Goal: Transaction & Acquisition: Purchase product/service

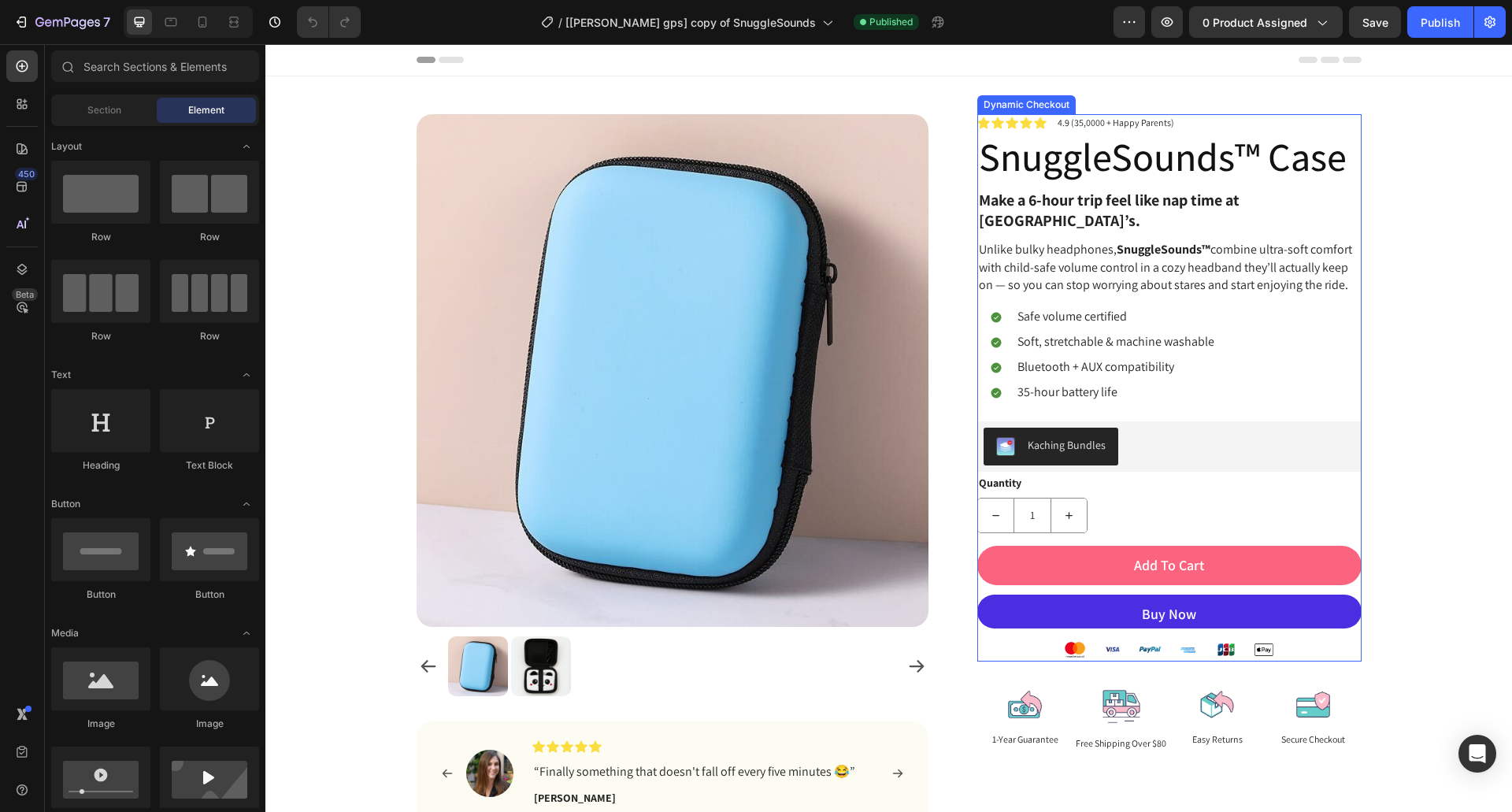
click at [1032, 629] on button "Buy Now" at bounding box center [1169, 611] width 385 height 34
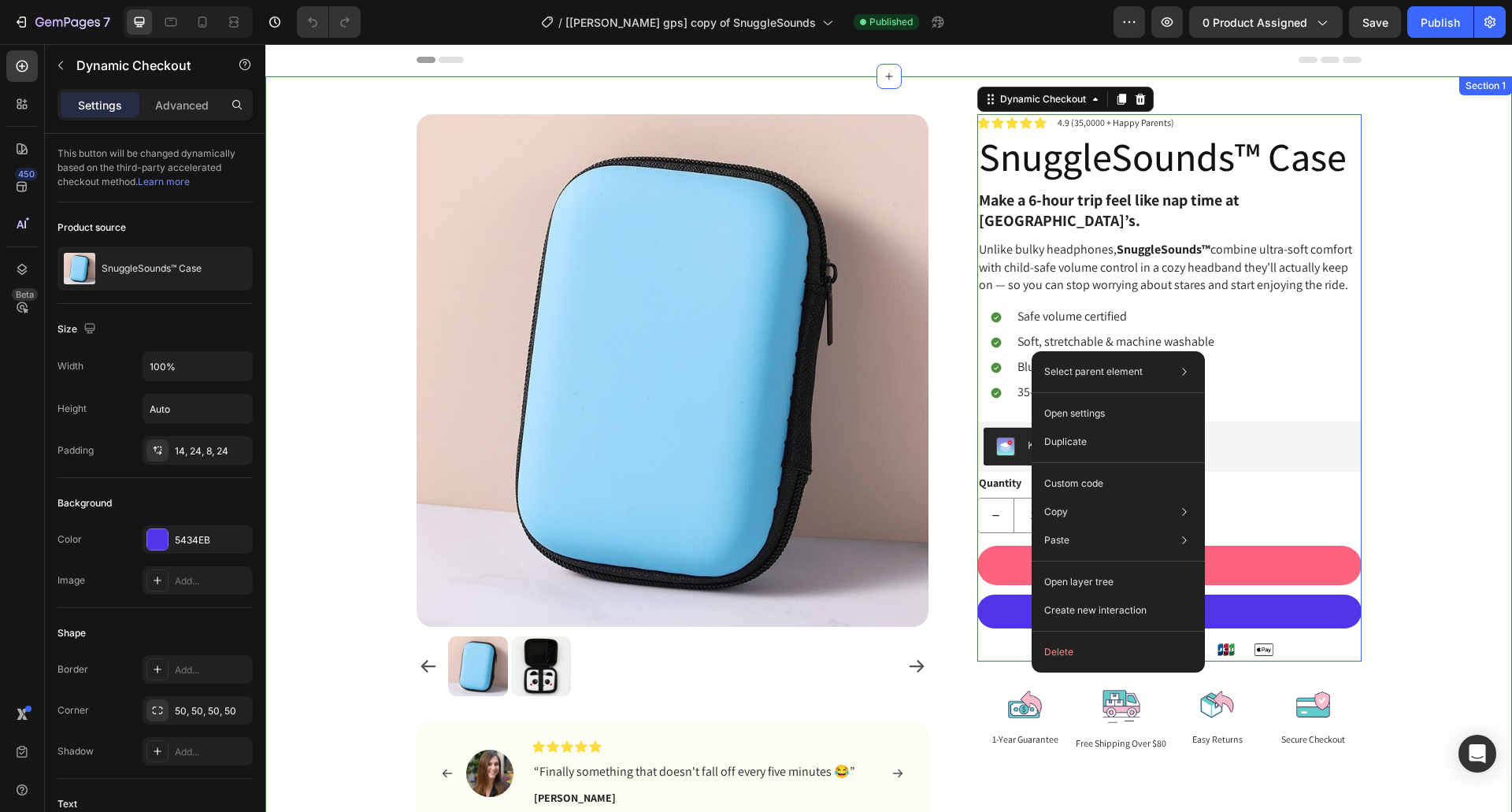
click at [1395, 693] on div "Product Images Image Icon Icon Icon Icon Icon Icon List “Finally something that…" at bounding box center [888, 476] width 1223 height 725
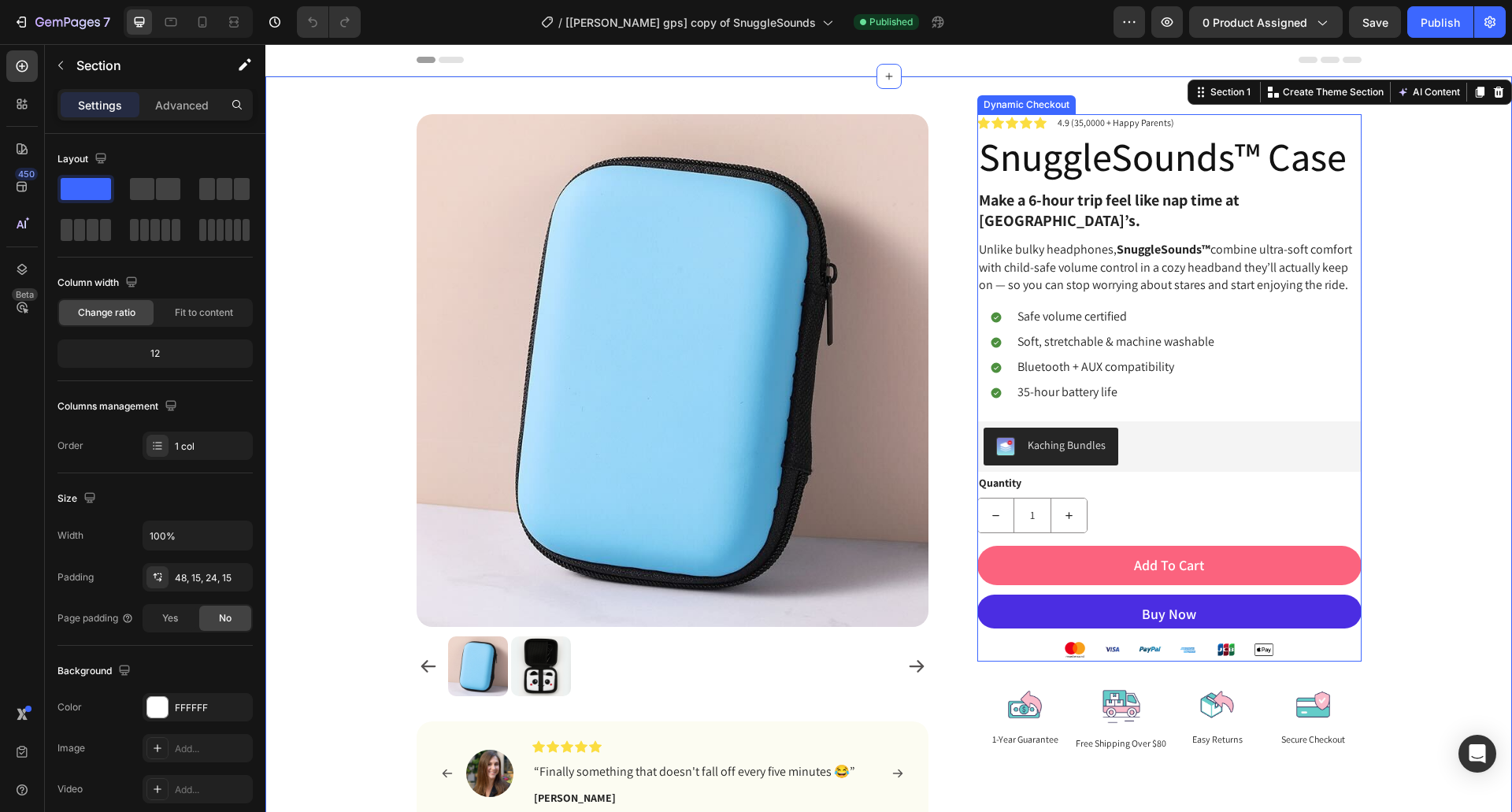
click at [1299, 629] on button "Buy Now" at bounding box center [1169, 611] width 385 height 34
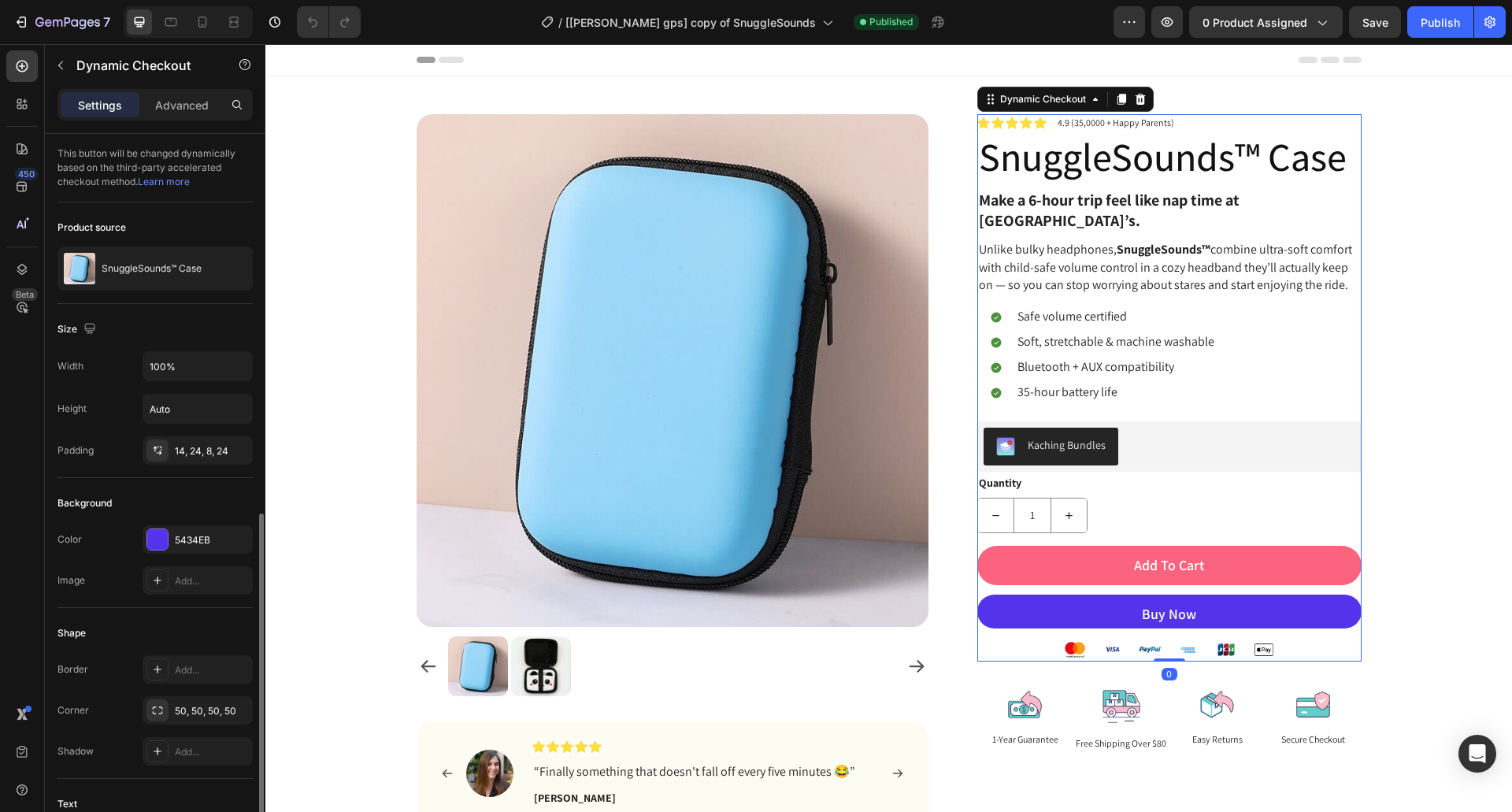
scroll to position [394, 0]
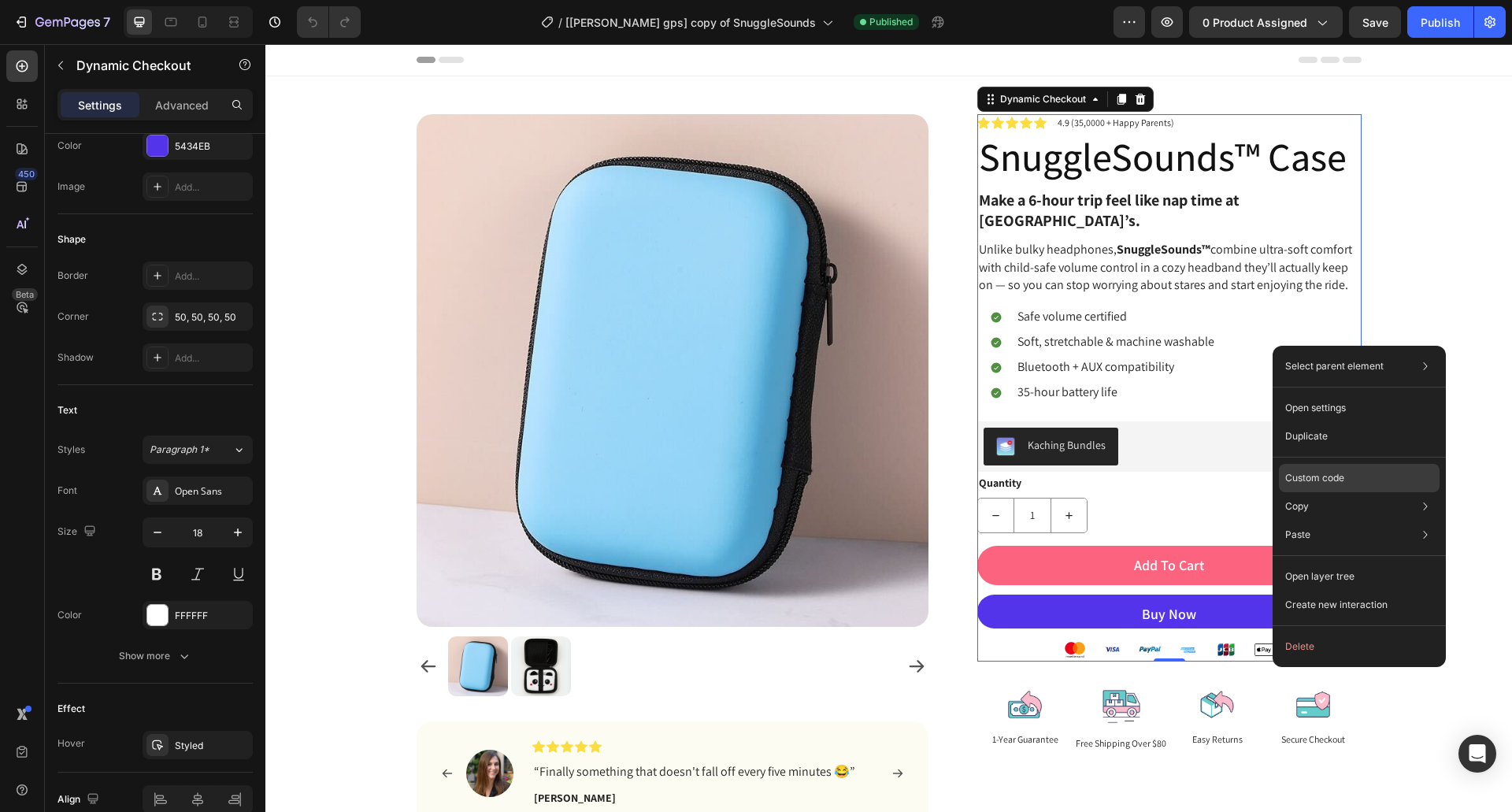
click at [1299, 482] on p "Custom code" at bounding box center [1315, 478] width 59 height 14
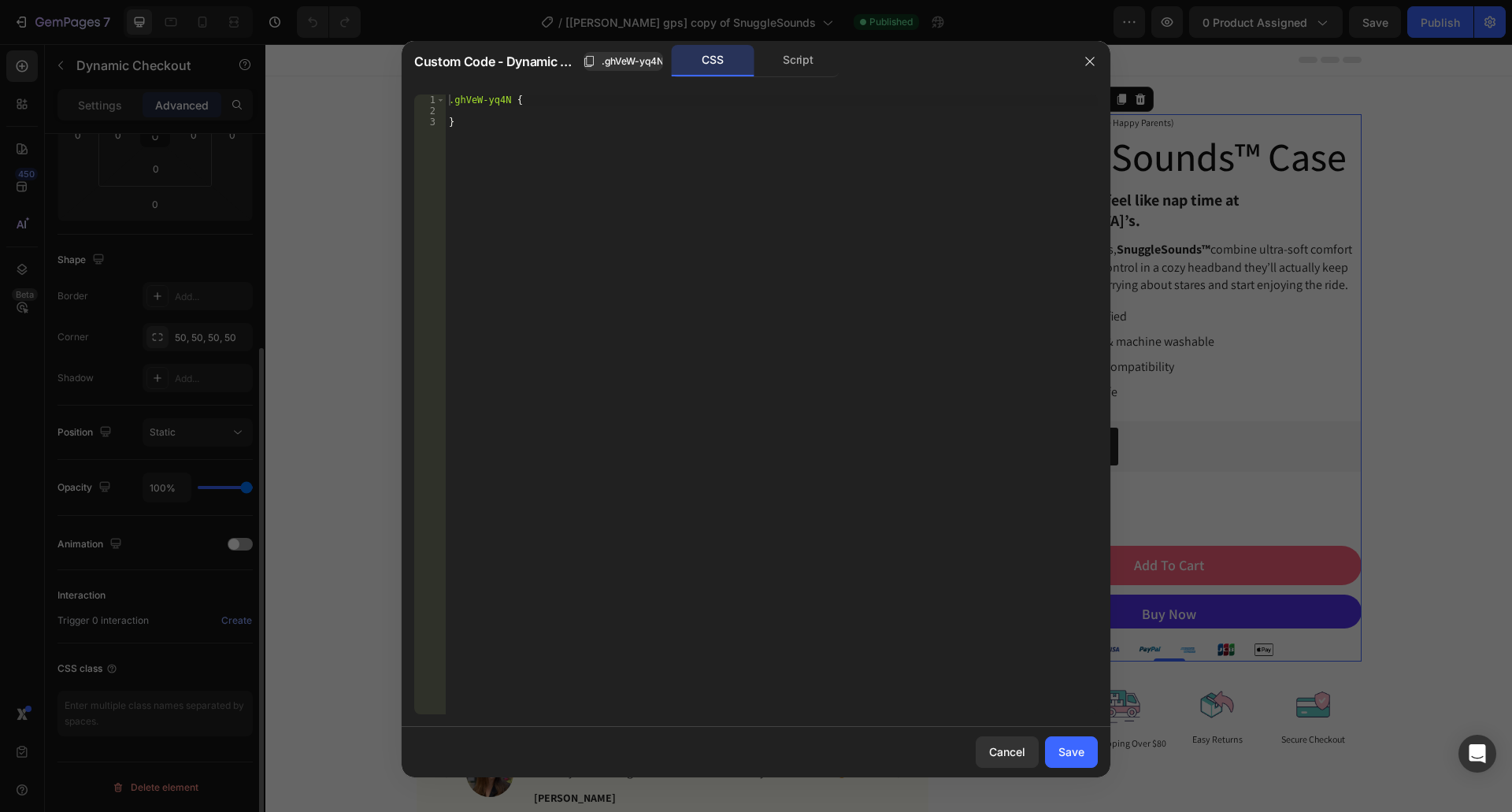
scroll to position [304, 0]
click at [1009, 761] on button "Cancel" at bounding box center [1007, 753] width 63 height 32
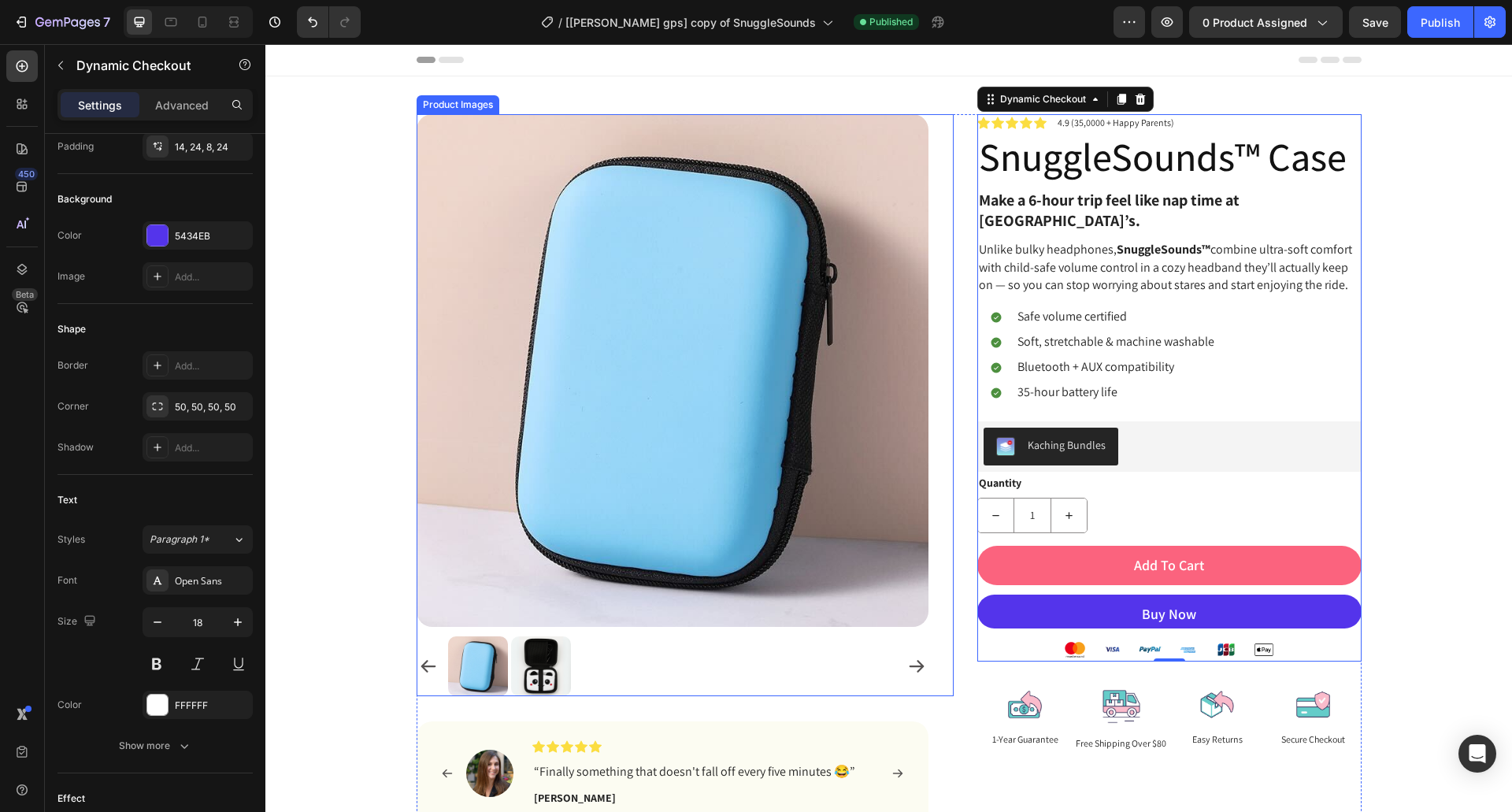
click at [312, 518] on div "Product Images Image Icon Icon Icon Icon Icon Icon List “Finally something that…" at bounding box center [888, 476] width 1223 height 725
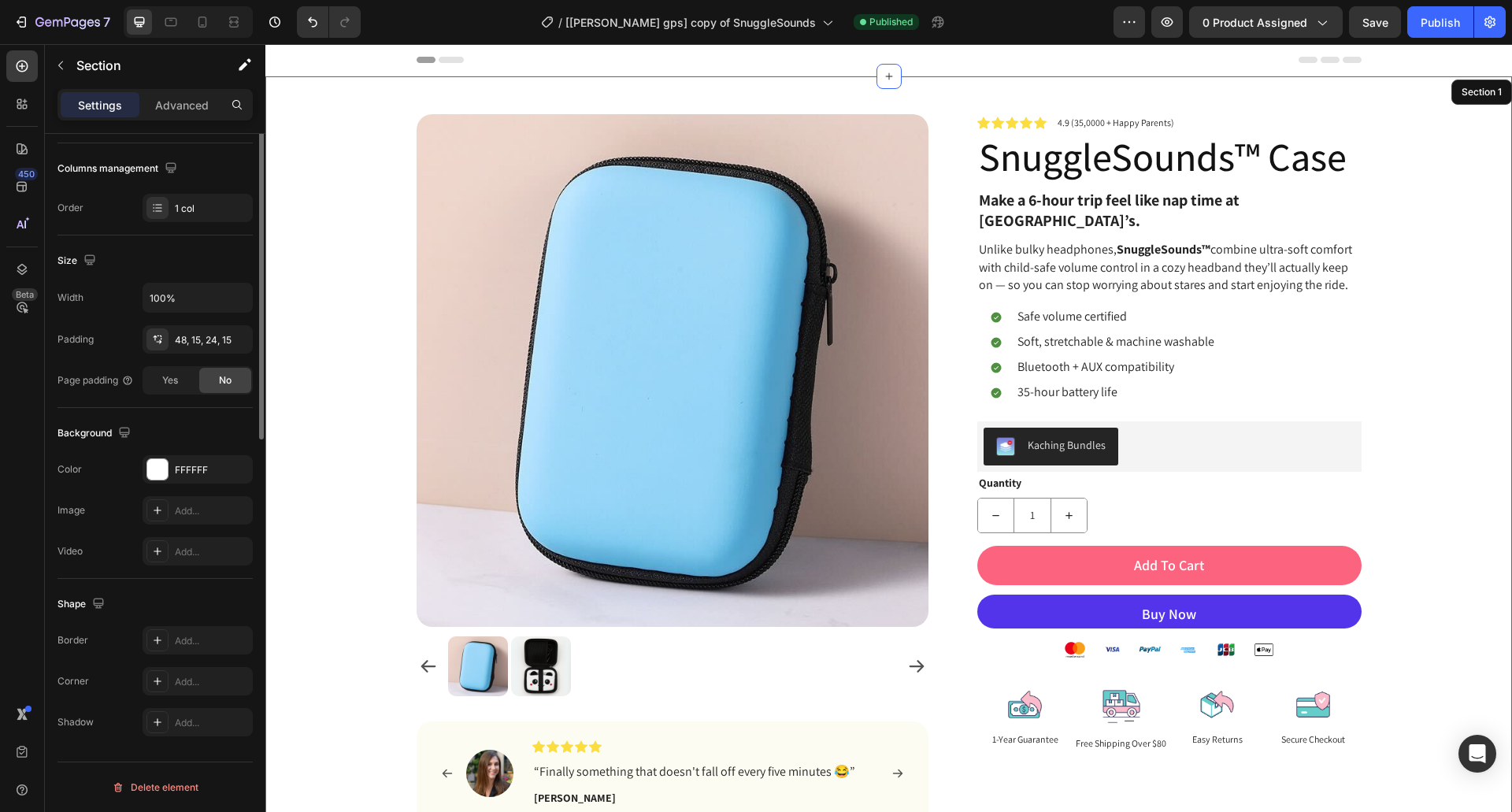
scroll to position [0, 0]
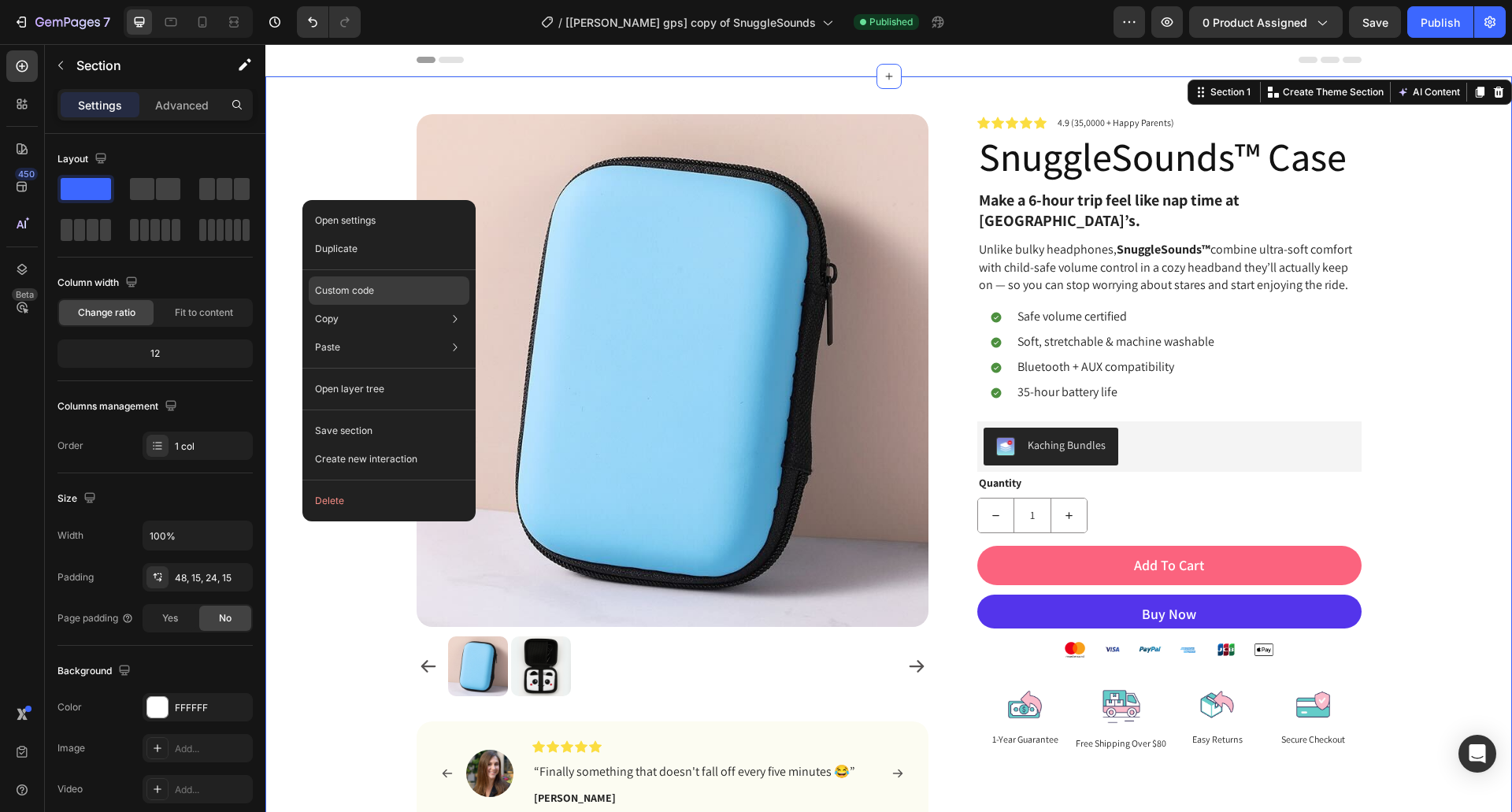
click at [376, 333] on div "Custom code" at bounding box center [389, 347] width 161 height 28
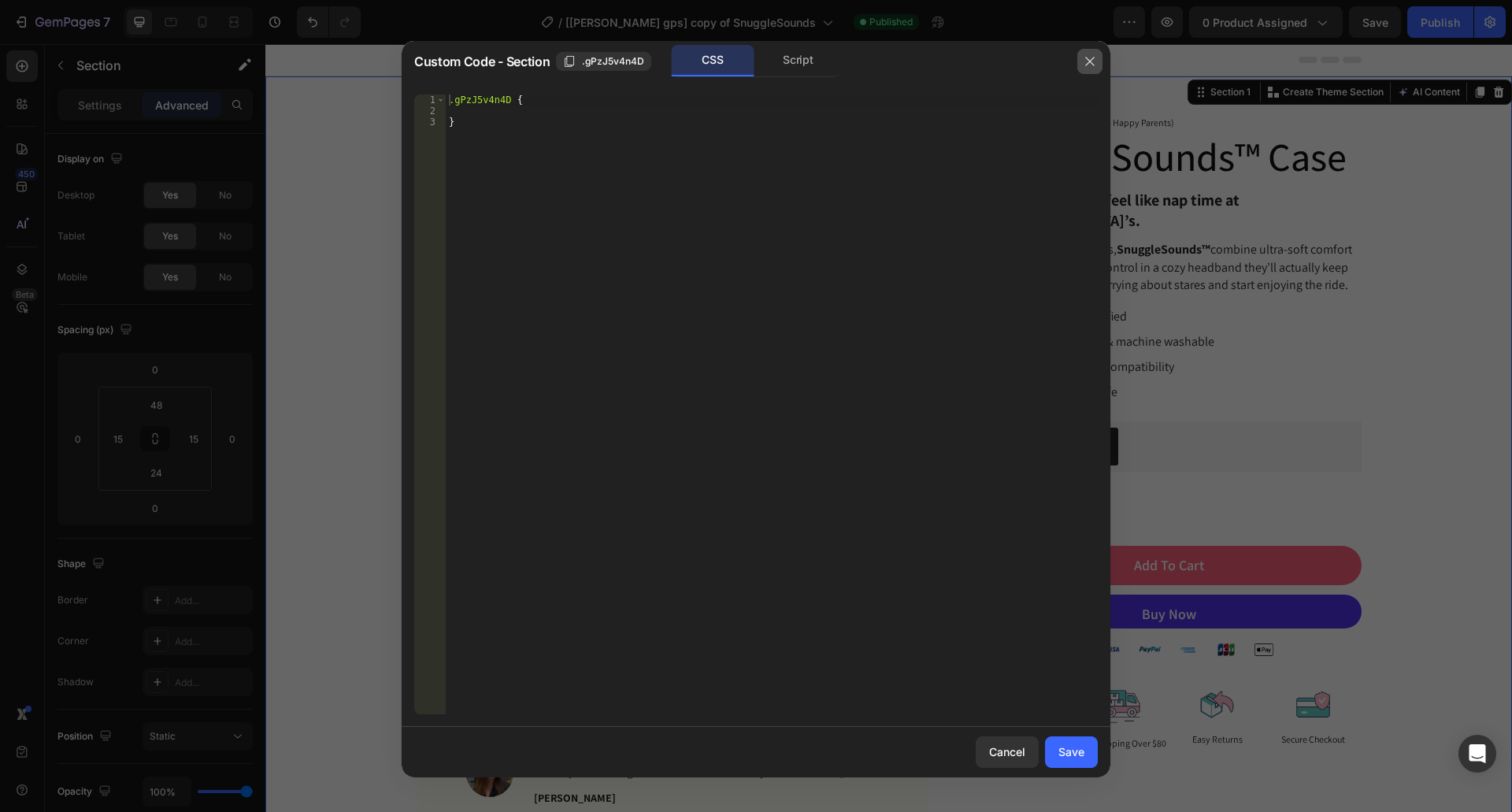
click at [1091, 59] on icon "button" at bounding box center [1090, 61] width 13 height 13
